Goal: Transaction & Acquisition: Purchase product/service

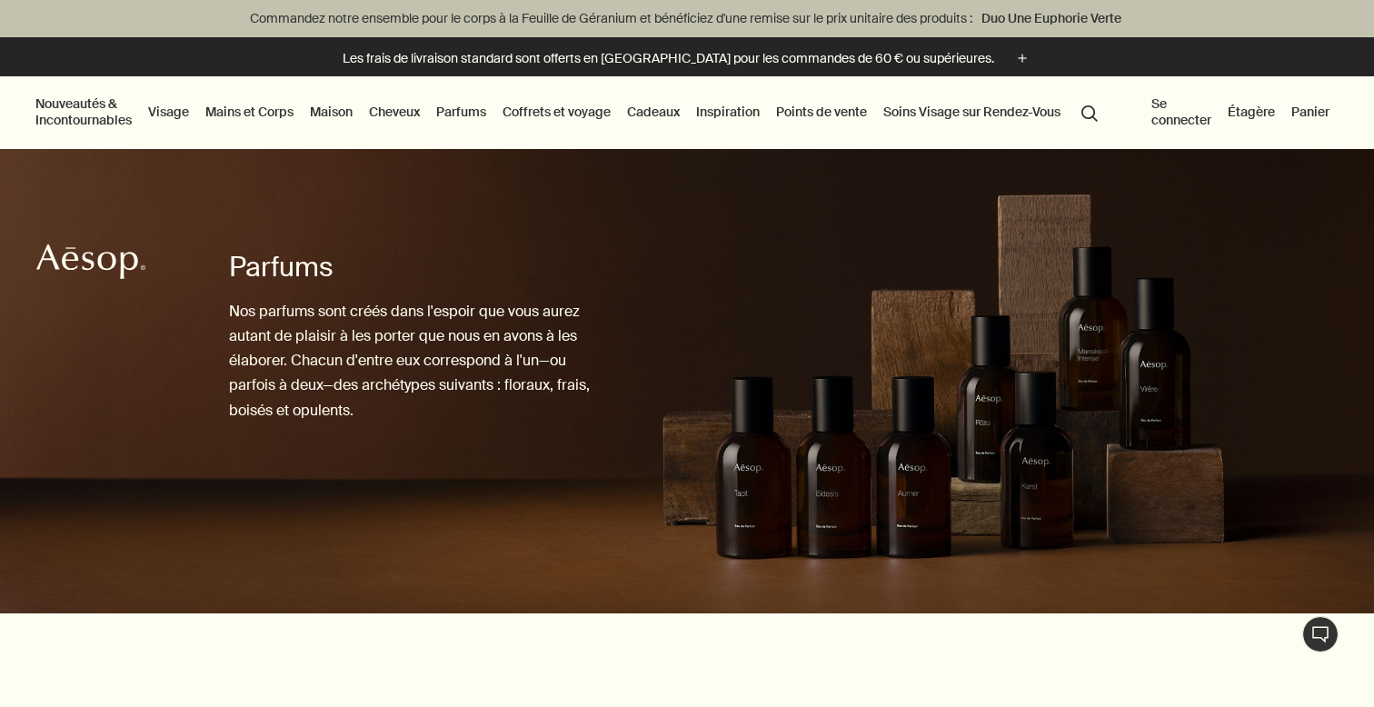
click at [476, 116] on link "Parfums" at bounding box center [461, 112] width 57 height 24
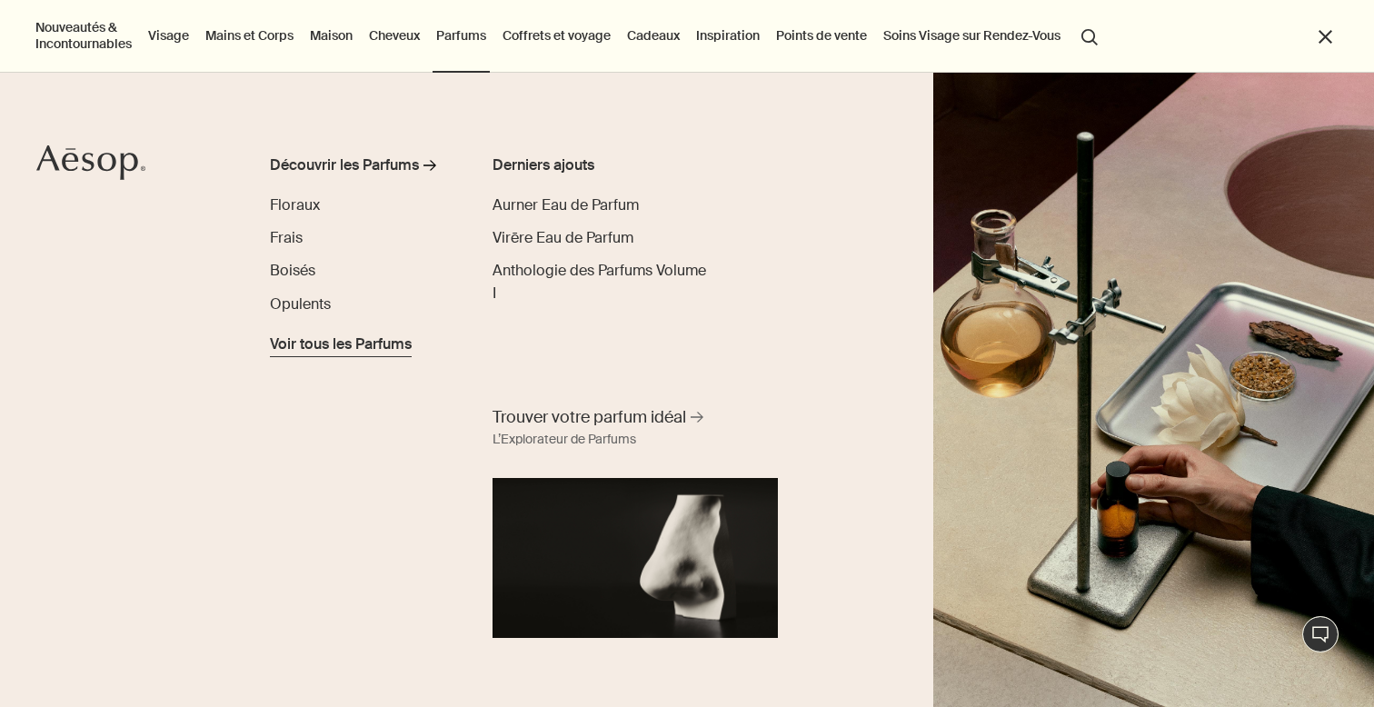
click at [325, 343] on span "Voir tous les Parfums" at bounding box center [341, 345] width 142 height 22
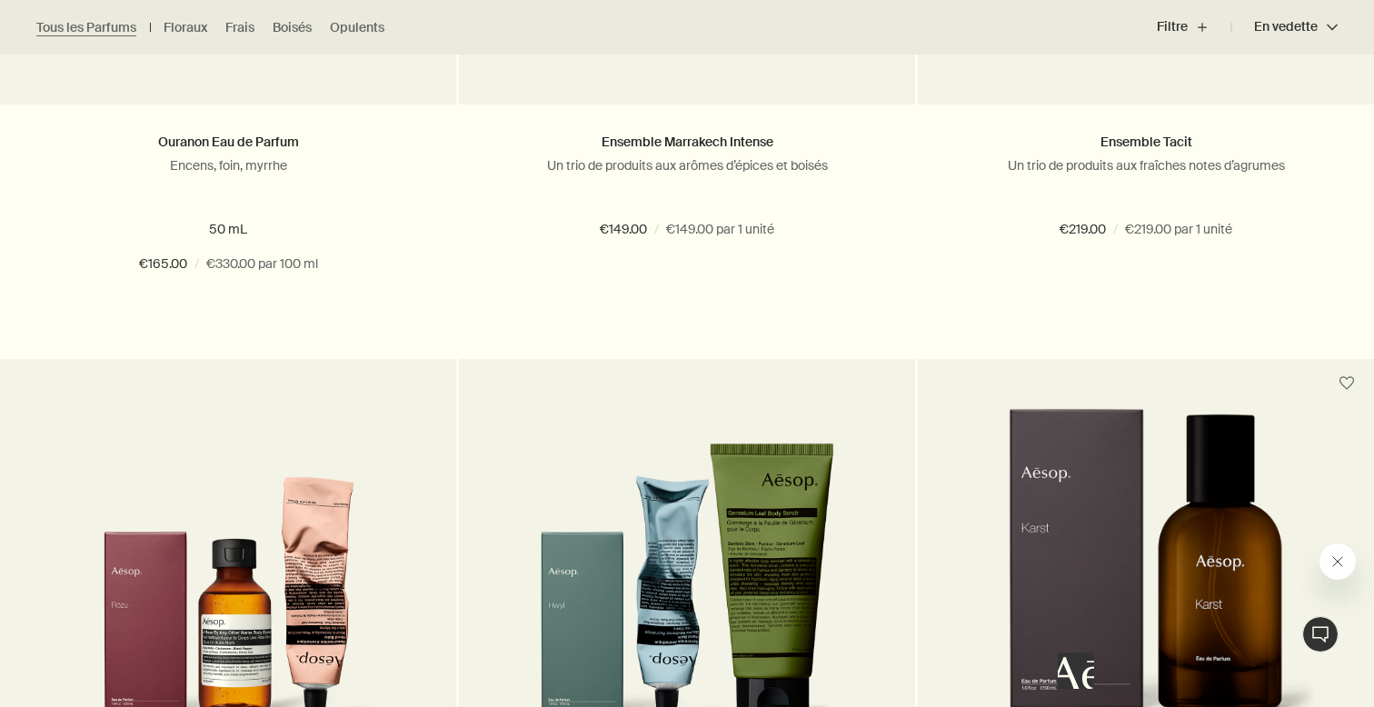
scroll to position [2353, 0]
